Goal: Check status

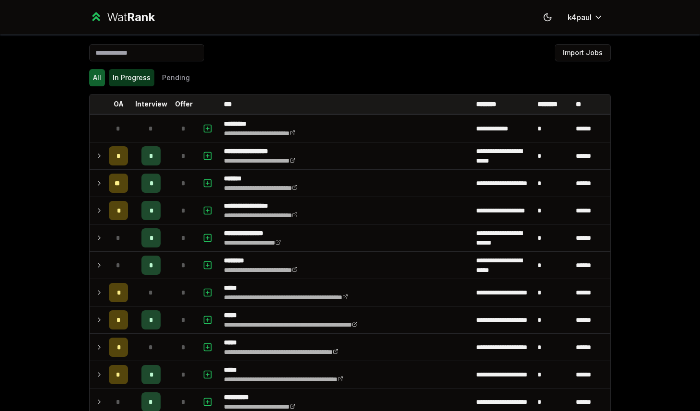
click at [127, 83] on button "In Progress" at bounding box center [132, 77] width 46 height 17
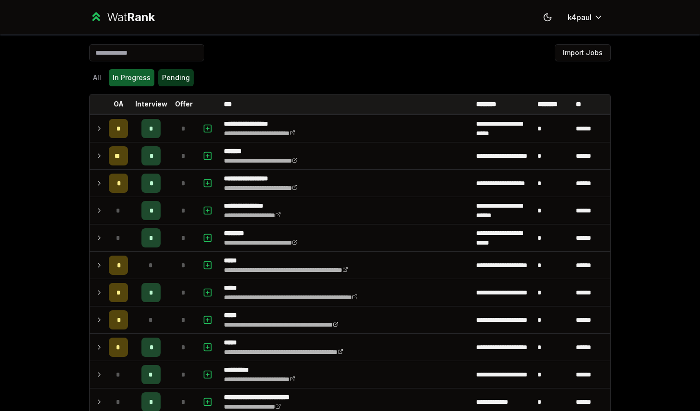
click at [182, 85] on button "Pending" at bounding box center [175, 77] width 35 height 17
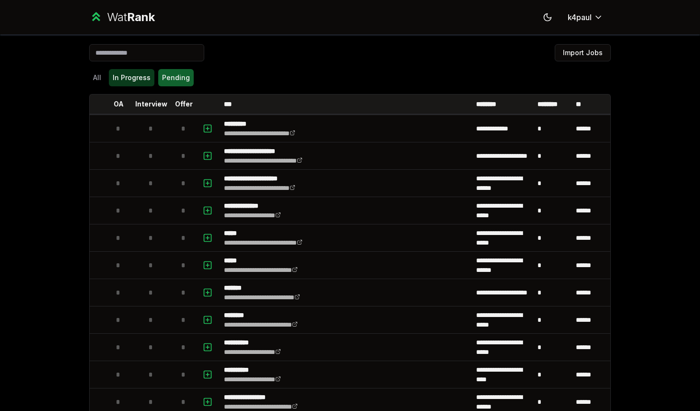
click at [141, 83] on button "In Progress" at bounding box center [132, 77] width 46 height 17
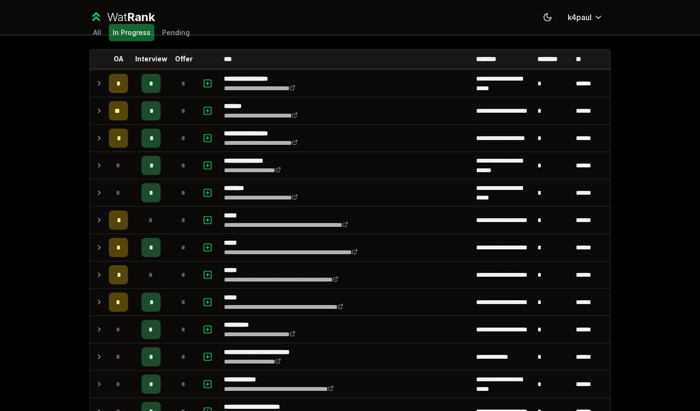
scroll to position [54, 0]
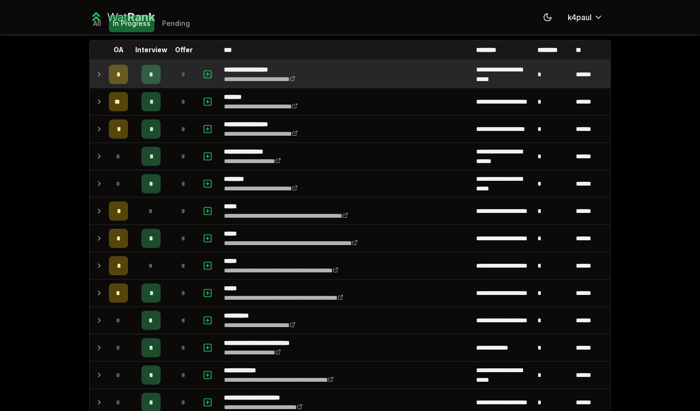
click at [152, 75] on span "*" at bounding box center [151, 75] width 4 height 10
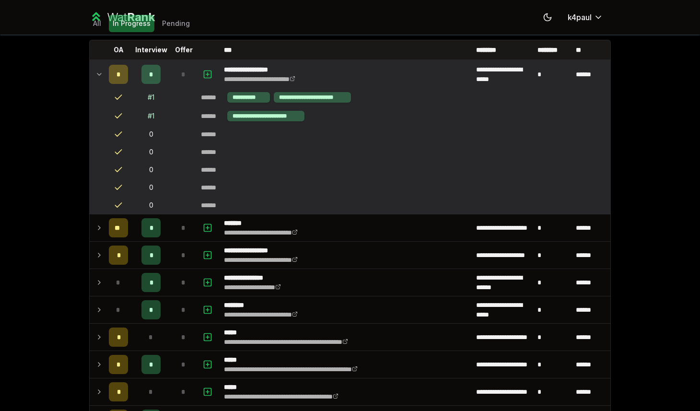
click at [152, 75] on span "*" at bounding box center [151, 75] width 4 height 10
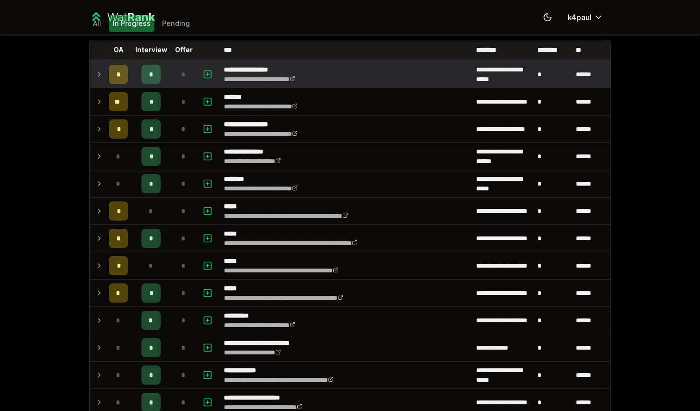
click at [152, 75] on span "*" at bounding box center [151, 75] width 4 height 10
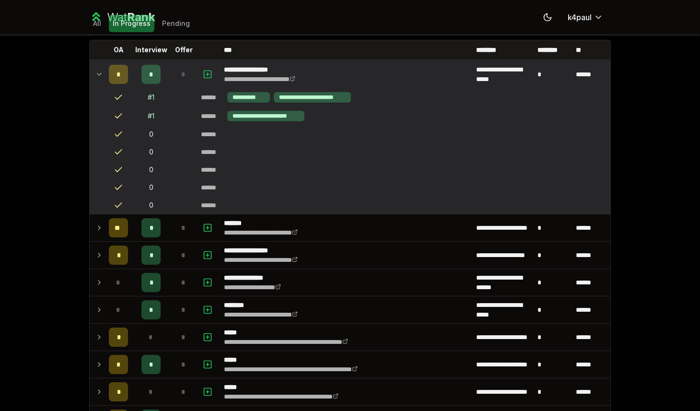
click at [152, 75] on span "*" at bounding box center [151, 75] width 4 height 10
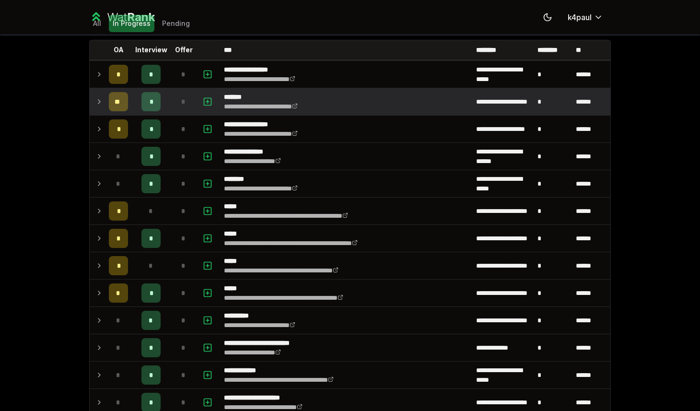
click at [151, 96] on div "*" at bounding box center [150, 101] width 19 height 19
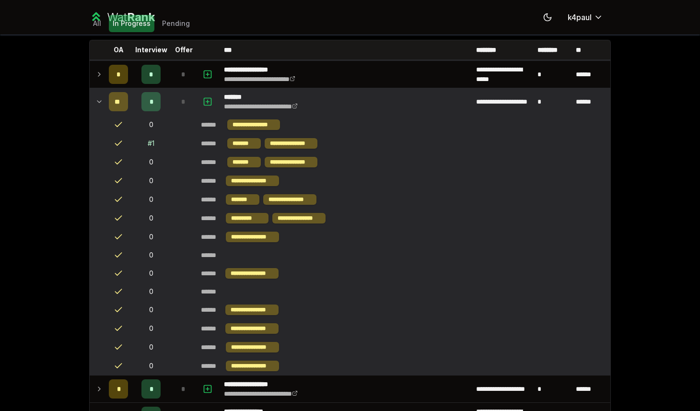
click at [151, 96] on div "*" at bounding box center [150, 101] width 19 height 19
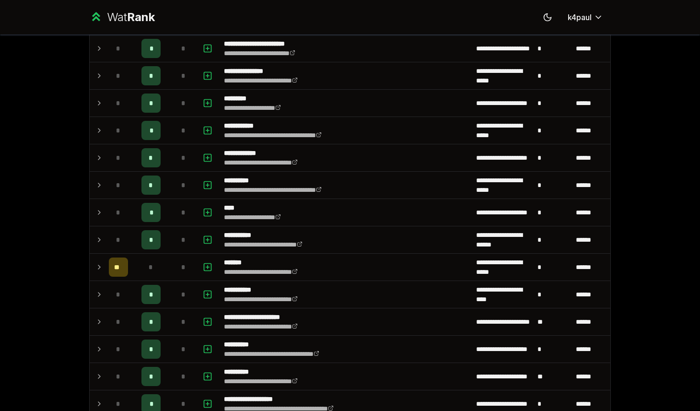
scroll to position [556, 0]
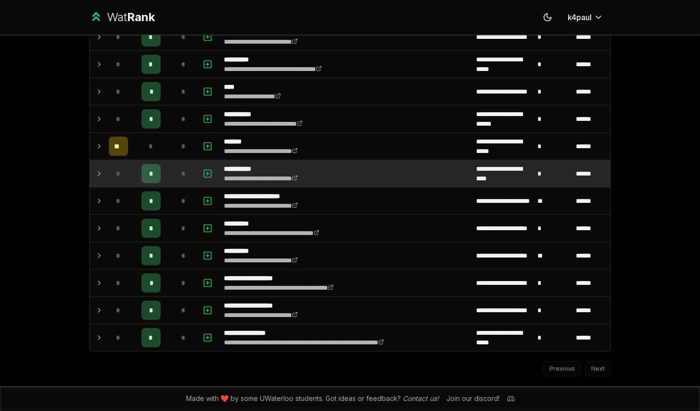
click at [147, 160] on td "*" at bounding box center [151, 173] width 38 height 27
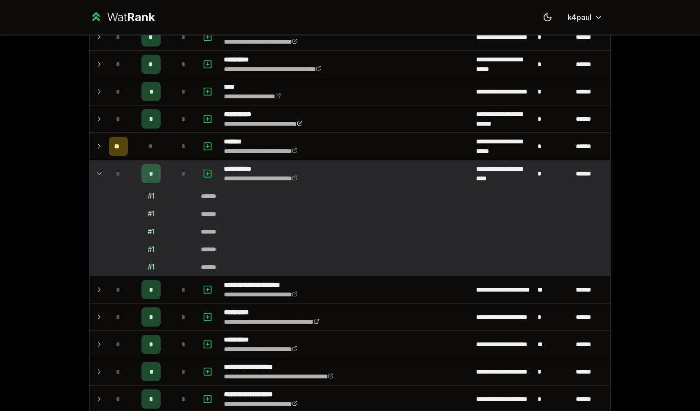
click at [147, 177] on div "*" at bounding box center [150, 173] width 19 height 19
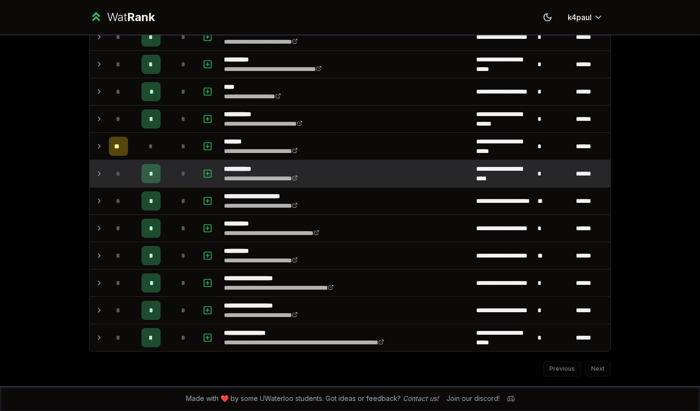
click at [148, 182] on div "*" at bounding box center [150, 173] width 19 height 19
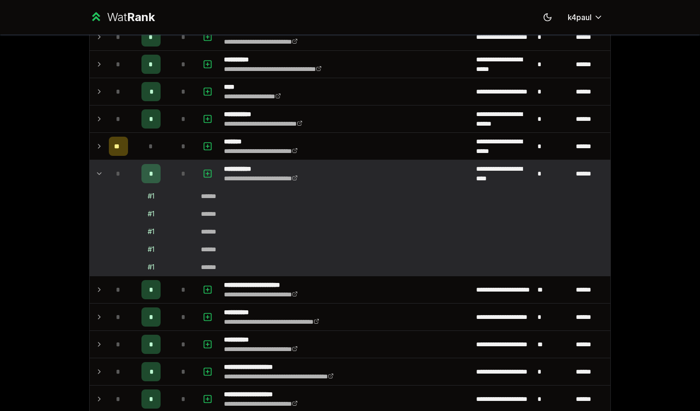
click at [148, 182] on div "*" at bounding box center [150, 173] width 19 height 19
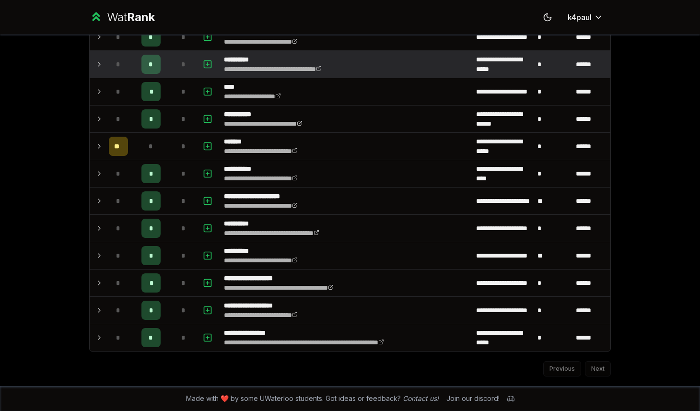
scroll to position [0, 0]
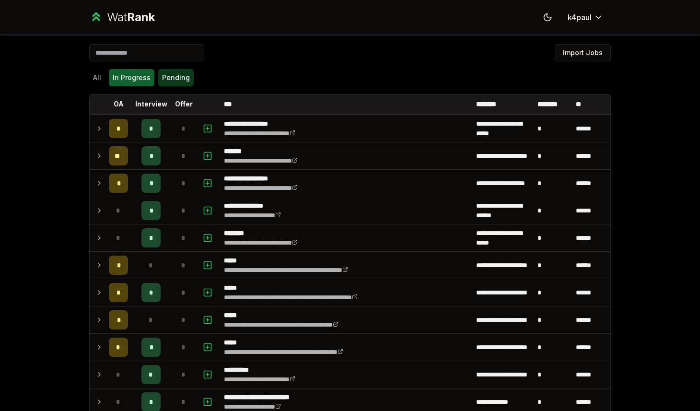
click at [174, 81] on button "Pending" at bounding box center [175, 77] width 35 height 17
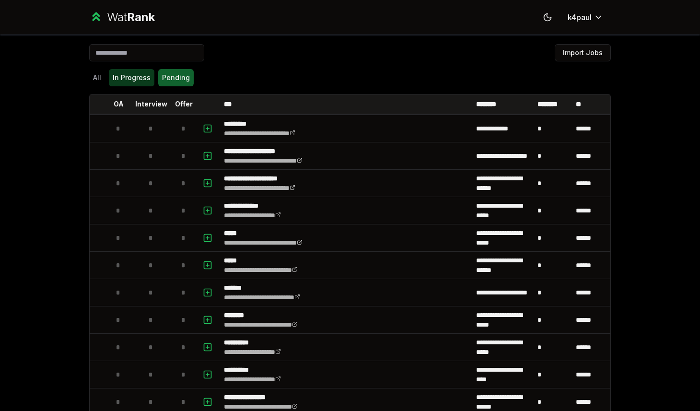
click at [120, 78] on button "In Progress" at bounding box center [132, 77] width 46 height 17
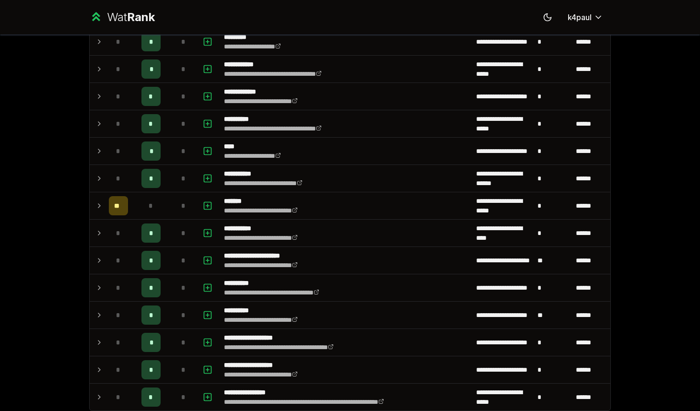
scroll to position [556, 0]
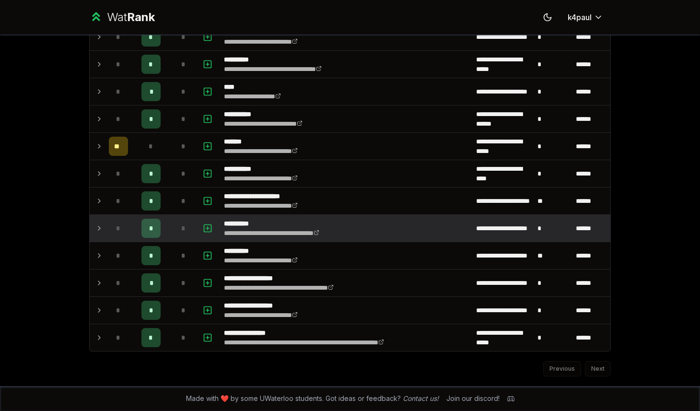
click at [147, 221] on div "*" at bounding box center [150, 228] width 19 height 19
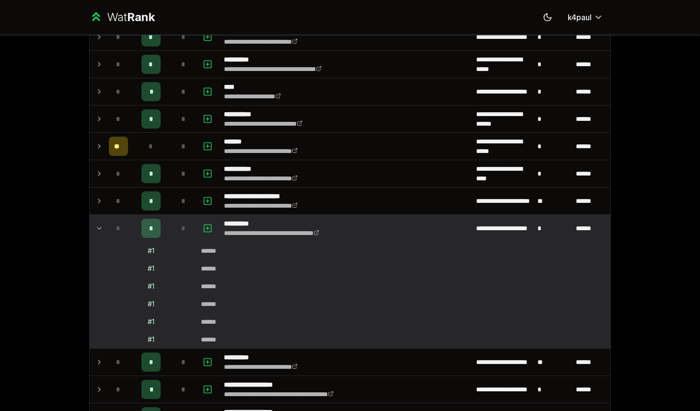
click at [147, 221] on div "*" at bounding box center [150, 228] width 19 height 19
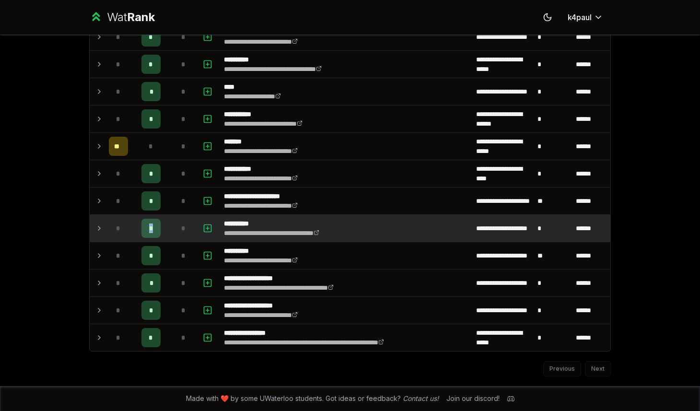
click at [147, 221] on div "*" at bounding box center [150, 228] width 19 height 19
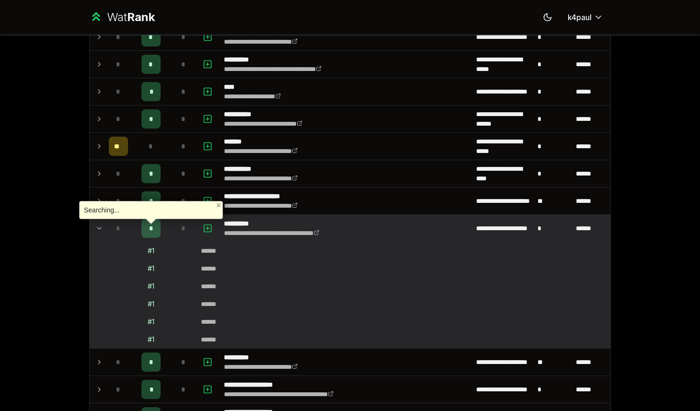
click at [147, 222] on div at bounding box center [151, 221] width 10 height 5
click at [109, 225] on div "*" at bounding box center [118, 228] width 19 height 19
